Goal: Task Accomplishment & Management: Manage account settings

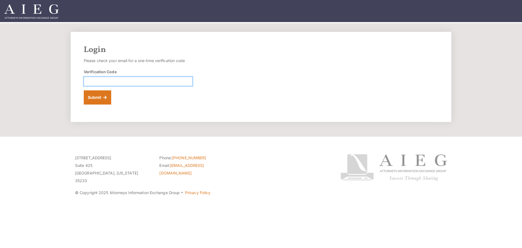
click at [110, 80] on input "Verification Code" at bounding box center [138, 81] width 109 height 9
click at [174, 81] on input "Verification Code" at bounding box center [138, 81] width 109 height 9
type input "361077"
click at [84, 90] on button "Submit" at bounding box center [97, 97] width 27 height 14
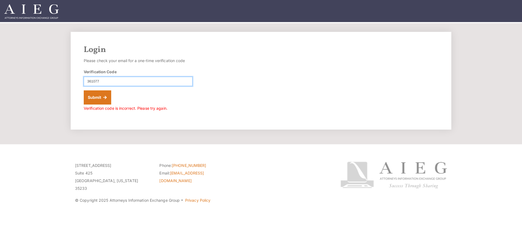
click at [174, 81] on input "361077" at bounding box center [138, 81] width 109 height 9
type input "361076"
click at [84, 90] on button "Submit" at bounding box center [97, 97] width 27 height 14
